Goal: Transaction & Acquisition: Purchase product/service

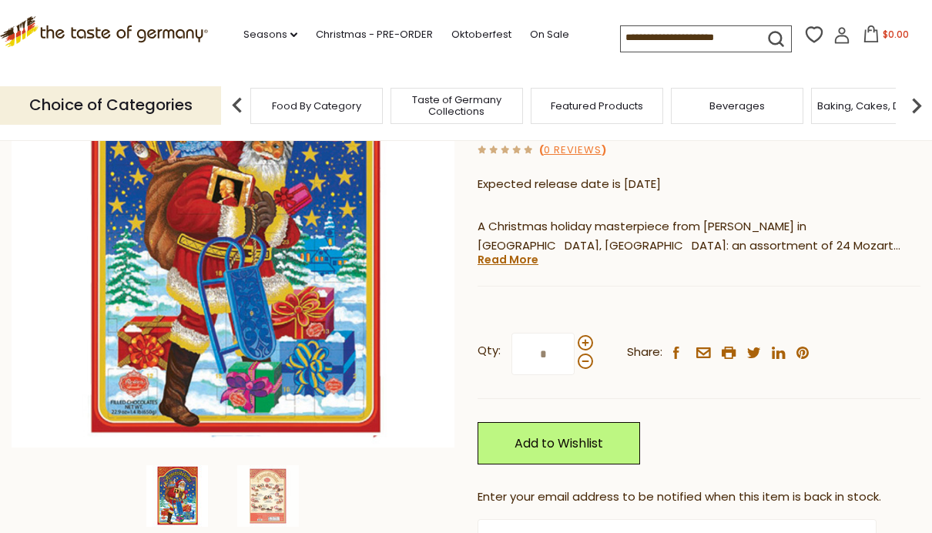
scroll to position [218, 0]
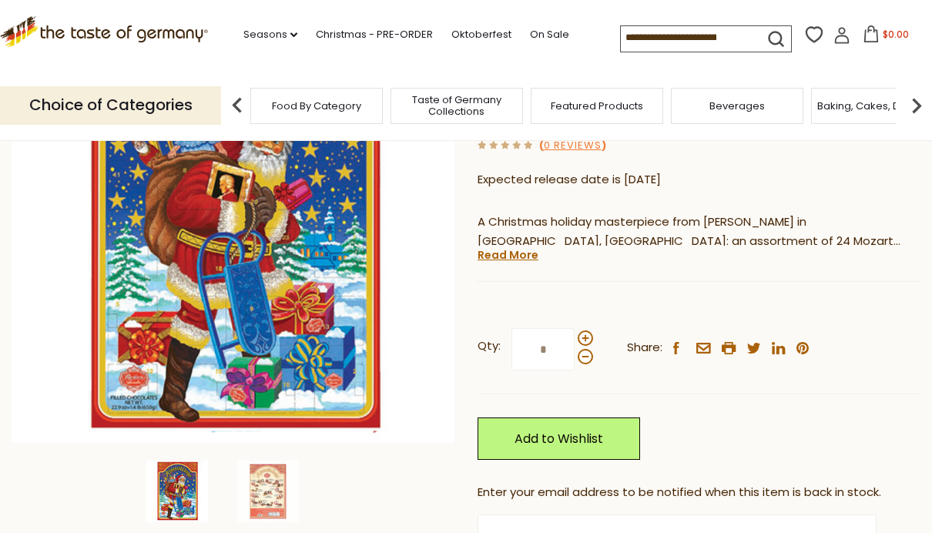
click at [499, 251] on link "Read More" at bounding box center [508, 254] width 61 height 15
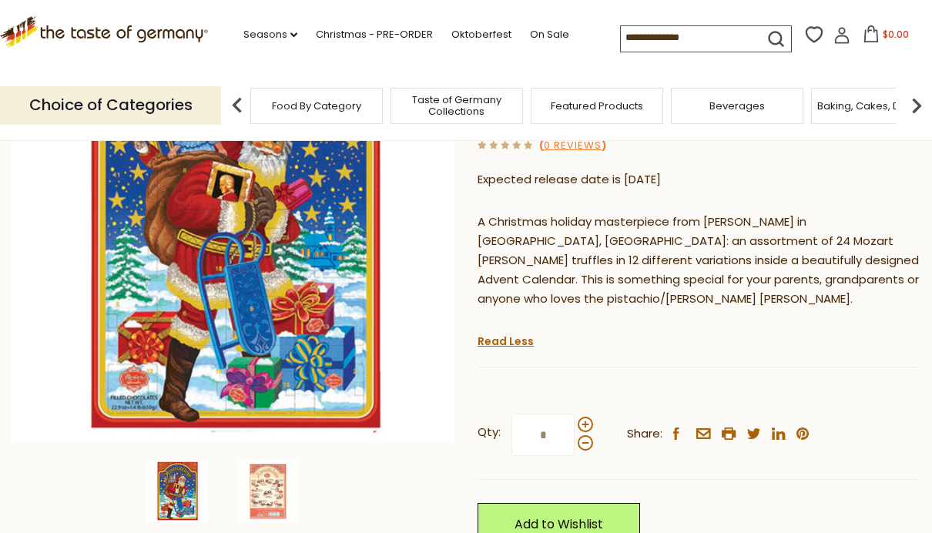
click at [273, 500] on img at bounding box center [268, 492] width 62 height 62
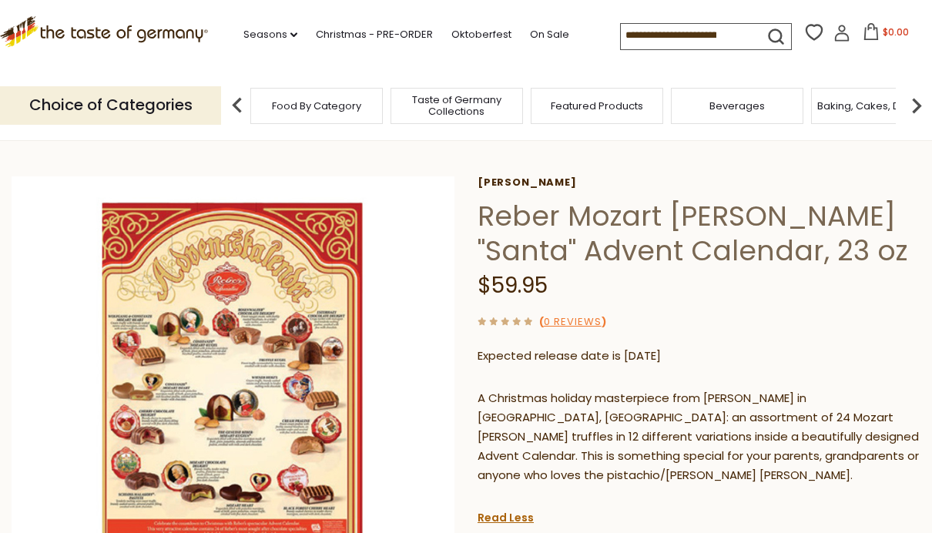
scroll to position [0, 0]
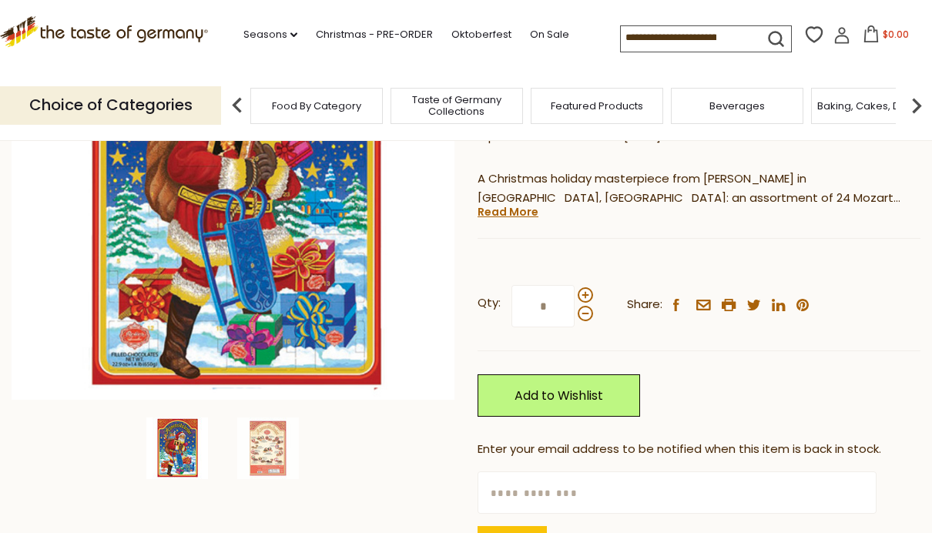
scroll to position [277, 0]
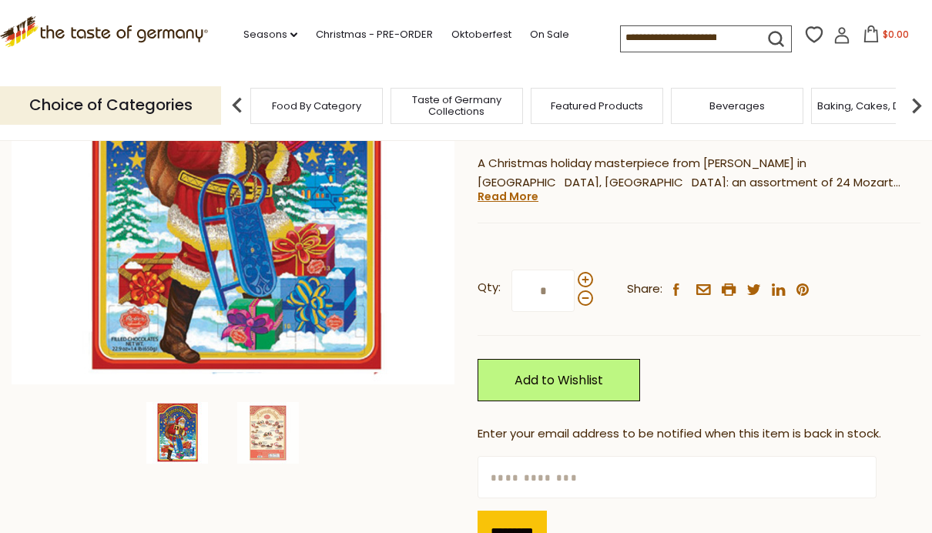
click at [586, 276] on span at bounding box center [585, 279] width 15 height 15
click at [575, 276] on input "*" at bounding box center [543, 291] width 63 height 42
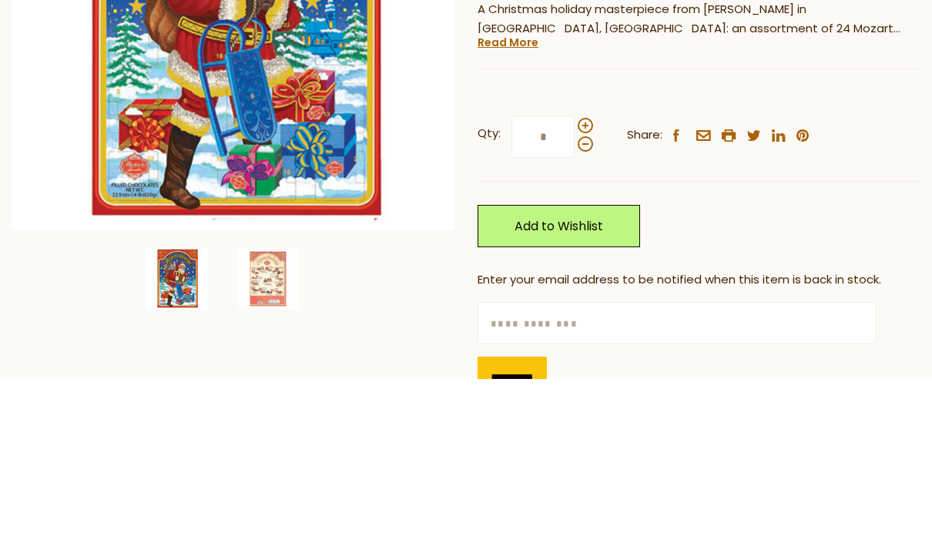
click at [586, 273] on span at bounding box center [585, 280] width 15 height 15
click at [575, 270] on input "*" at bounding box center [543, 291] width 63 height 42
click at [583, 291] on span at bounding box center [585, 298] width 15 height 15
click at [575, 270] on input "*" at bounding box center [543, 291] width 63 height 42
click at [584, 273] on span at bounding box center [585, 280] width 15 height 15
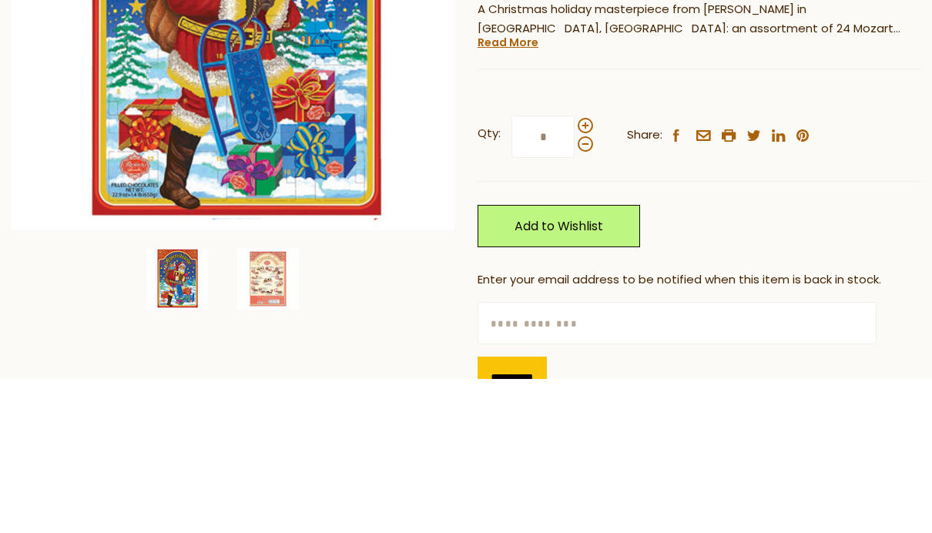
click at [575, 270] on input "*" at bounding box center [543, 291] width 63 height 42
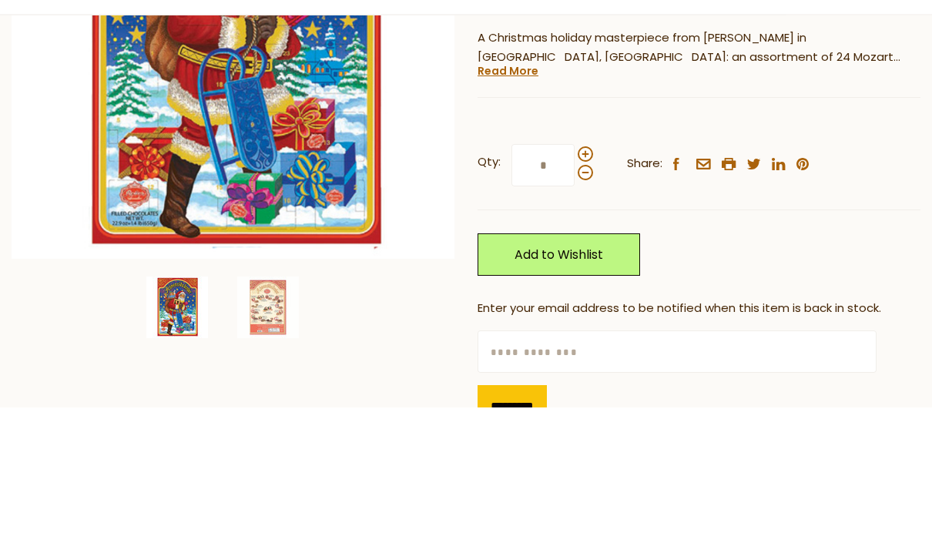
click at [583, 291] on span at bounding box center [585, 298] width 15 height 15
click at [575, 270] on input "*" at bounding box center [543, 291] width 63 height 42
click at [583, 273] on span at bounding box center [585, 280] width 15 height 15
click at [575, 270] on input "*" at bounding box center [543, 291] width 63 height 42
click at [584, 291] on span at bounding box center [585, 298] width 15 height 15
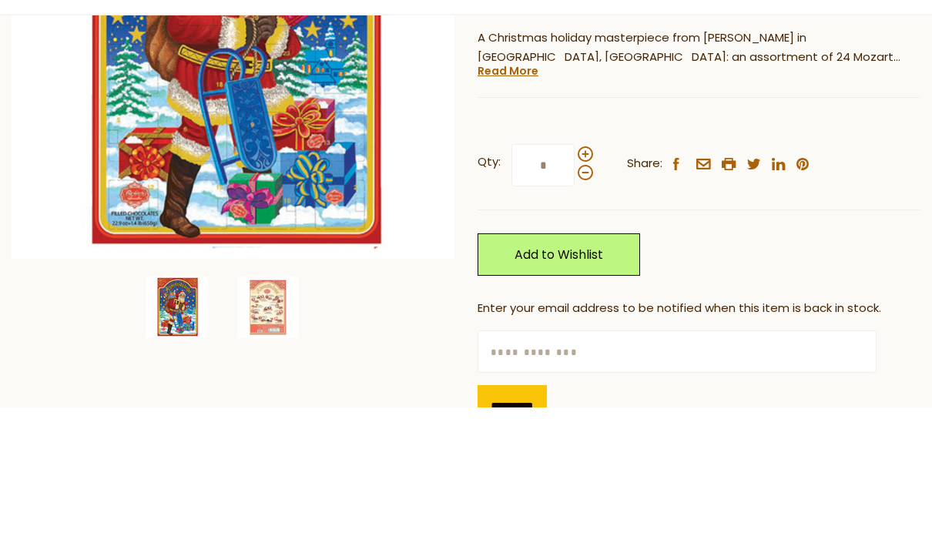
click at [575, 270] on input "*" at bounding box center [543, 291] width 63 height 42
type input "*"
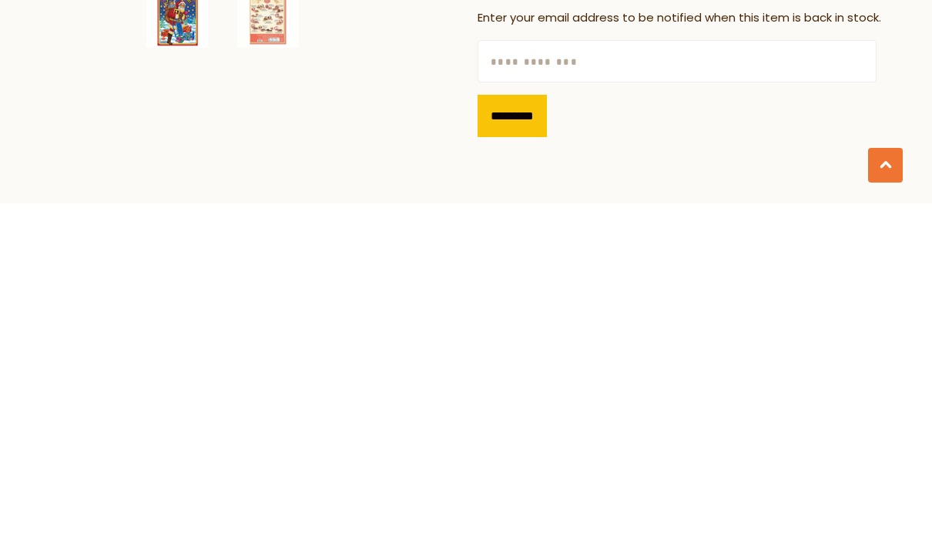
scroll to position [364, 0]
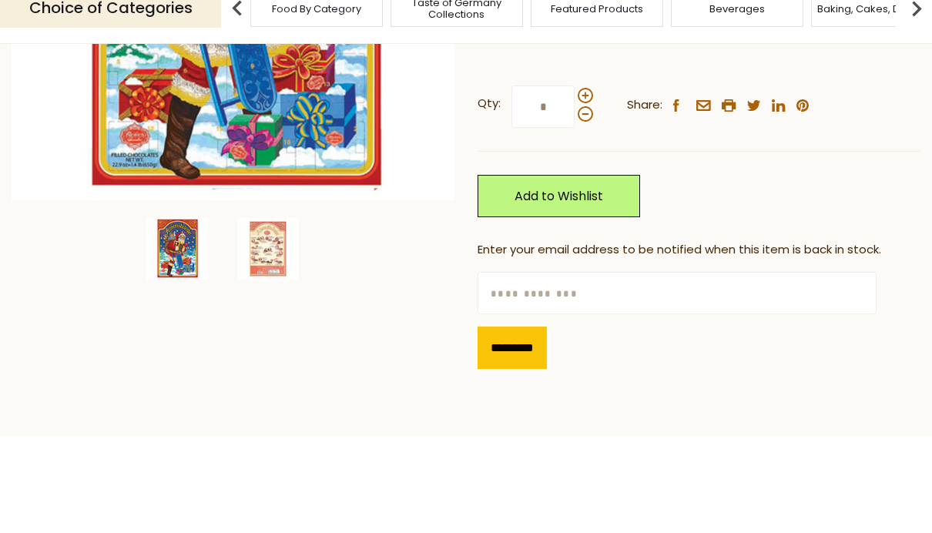
click at [539, 272] on link "Add to Wishlist" at bounding box center [559, 293] width 163 height 42
